Goal: Navigation & Orientation: Find specific page/section

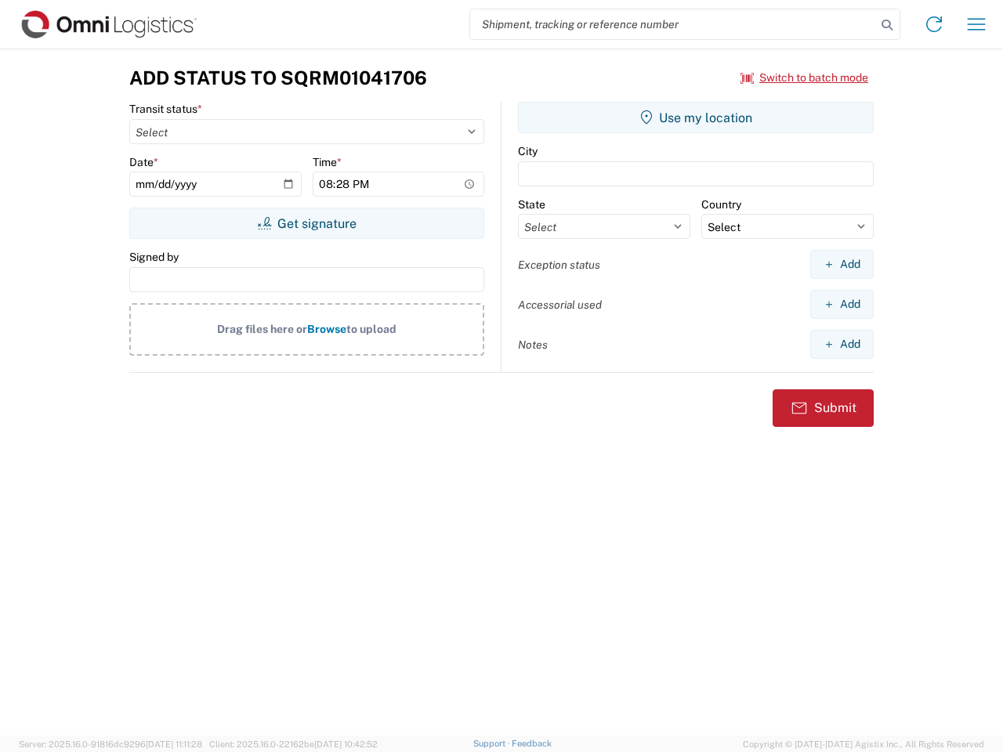
click at [673, 24] on input "search" at bounding box center [673, 24] width 406 height 30
click at [887, 25] on icon at bounding box center [887, 25] width 22 height 22
click at [934, 24] on icon at bounding box center [933, 24] width 25 height 25
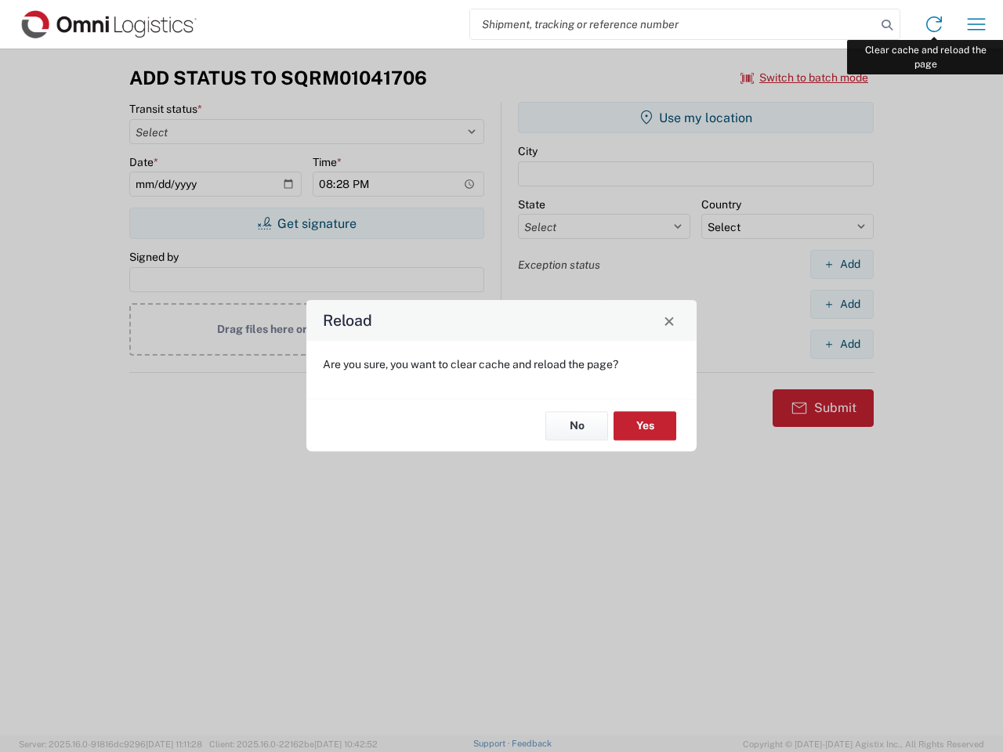
click at [976, 24] on div "Reload Are you sure, you want to clear cache and reload the page? No Yes" at bounding box center [501, 376] width 1003 height 752
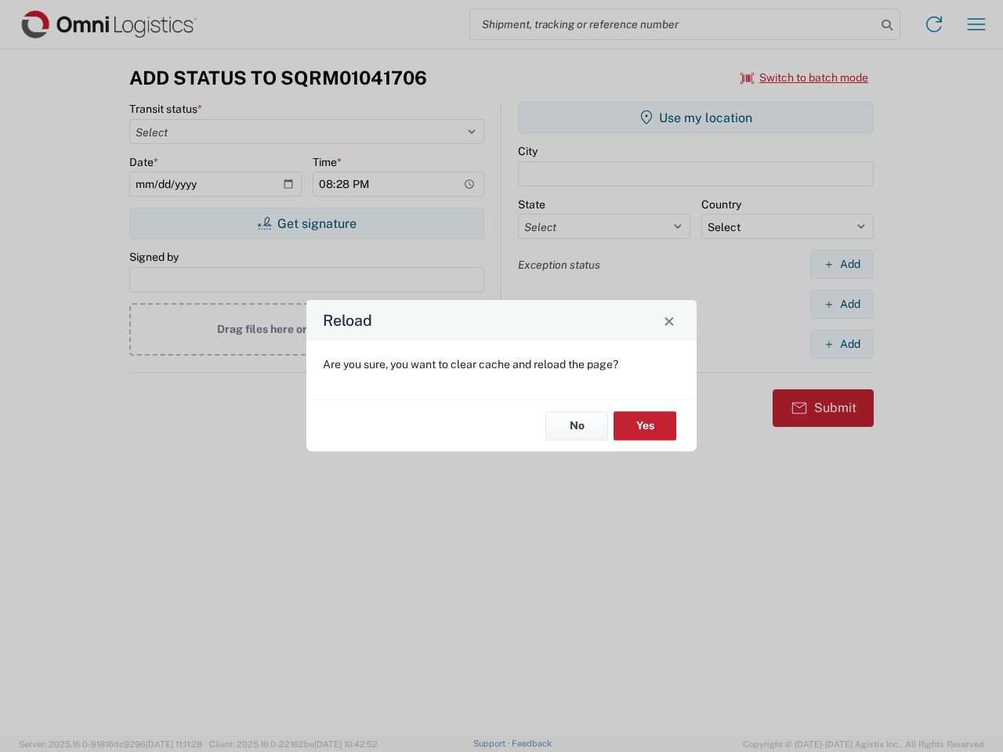
click at [805, 78] on div "Reload Are you sure, you want to clear cache and reload the page? No Yes" at bounding box center [501, 376] width 1003 height 752
click at [306, 223] on div "Reload Are you sure, you want to clear cache and reload the page? No Yes" at bounding box center [501, 376] width 1003 height 752
click at [696, 118] on div "Reload Are you sure, you want to clear cache and reload the page? No Yes" at bounding box center [501, 376] width 1003 height 752
click at [841, 264] on div "Reload Are you sure, you want to clear cache and reload the page? No Yes" at bounding box center [501, 376] width 1003 height 752
click at [841, 304] on div "Reload Are you sure, you want to clear cache and reload the page? No Yes" at bounding box center [501, 376] width 1003 height 752
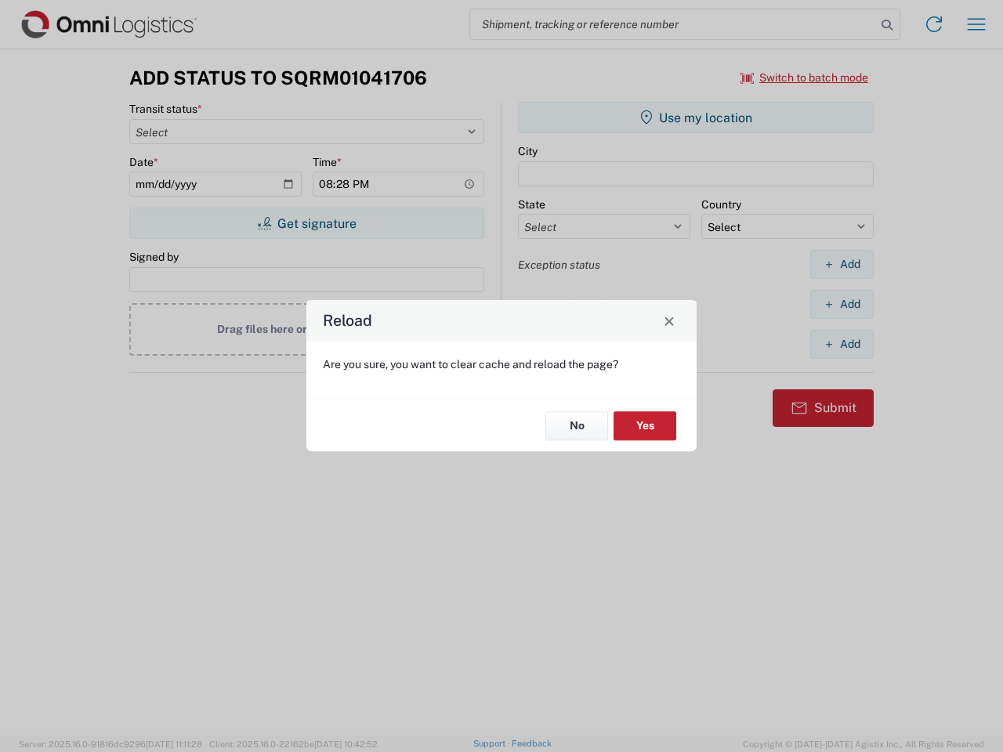
click at [841, 344] on div "Reload Are you sure, you want to clear cache and reload the page? No Yes" at bounding box center [501, 376] width 1003 height 752
